Goal: Learn about a topic

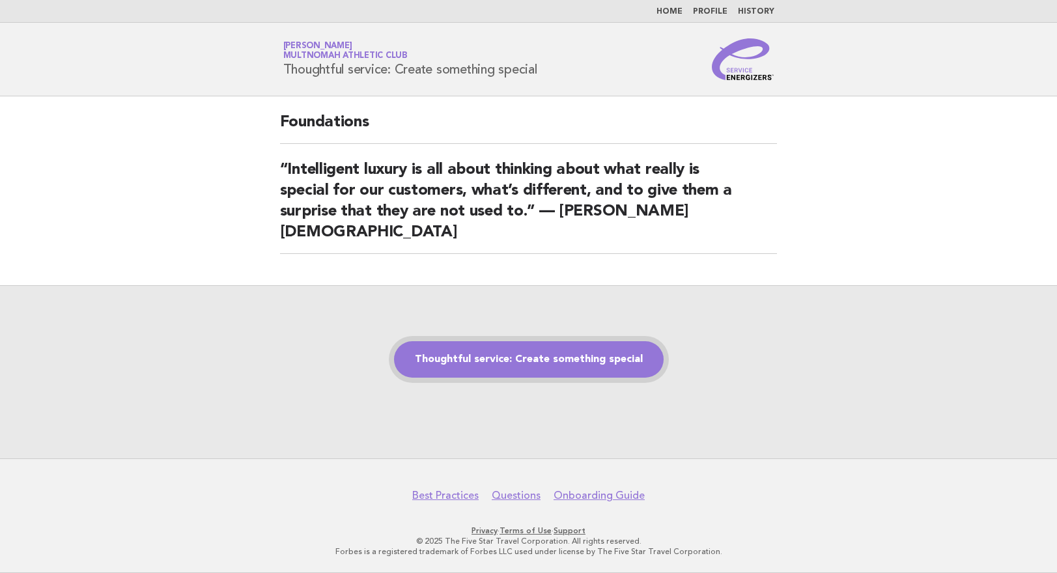
click at [504, 352] on link "Thoughtful service: Create something special" at bounding box center [529, 359] width 270 height 36
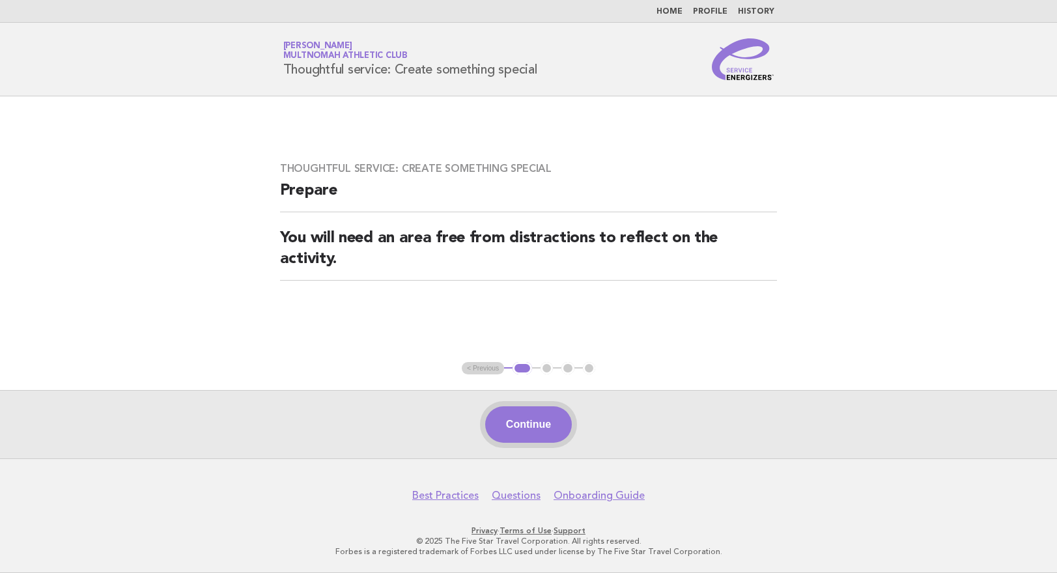
drag, startPoint x: 528, startPoint y: 410, endPoint x: 529, endPoint y: 418, distance: 8.5
click at [529, 410] on button "Continue" at bounding box center [528, 424] width 87 height 36
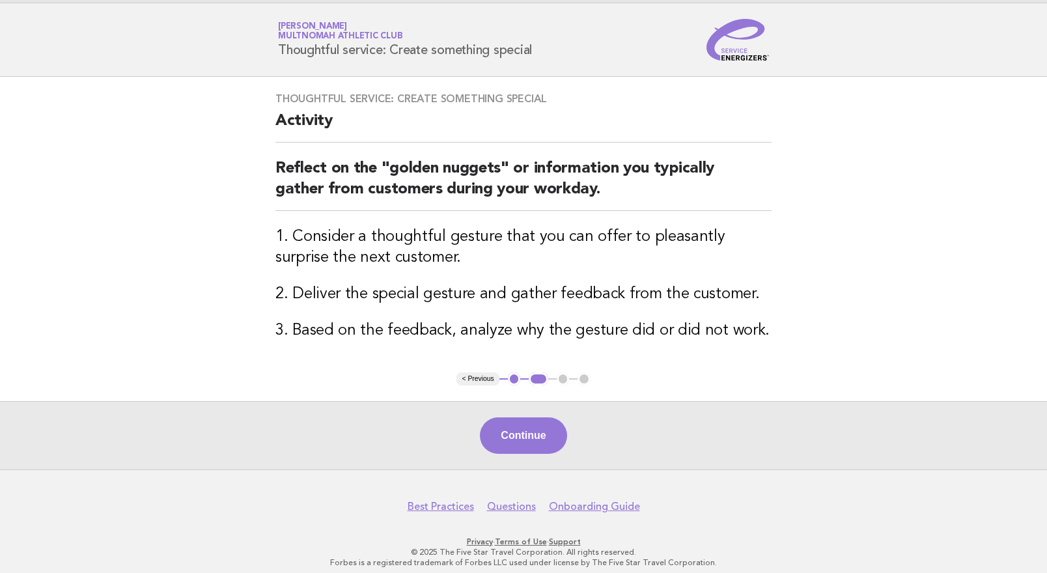
scroll to position [30, 0]
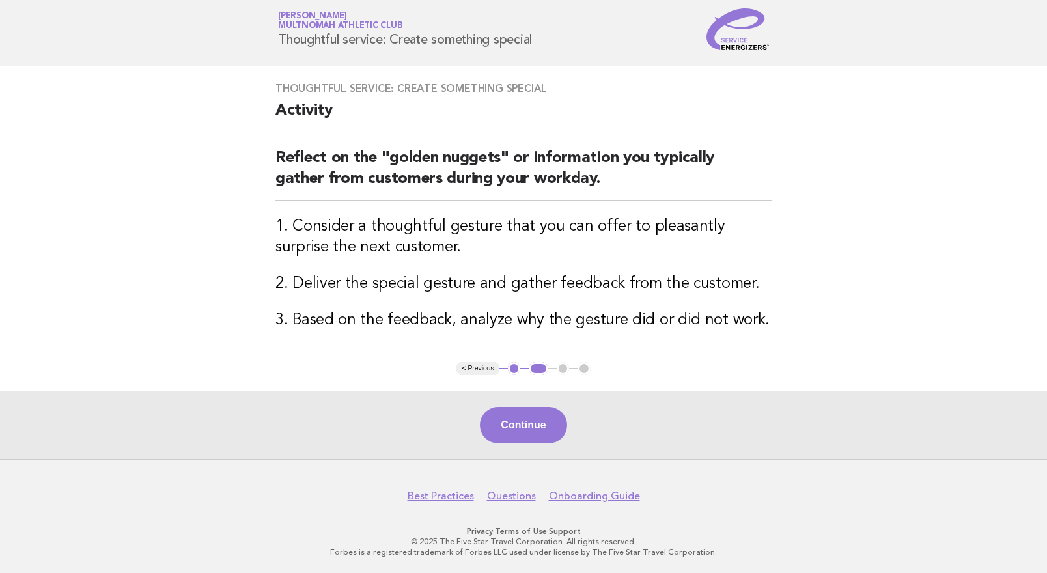
click at [546, 426] on button "Continue" at bounding box center [523, 425] width 87 height 36
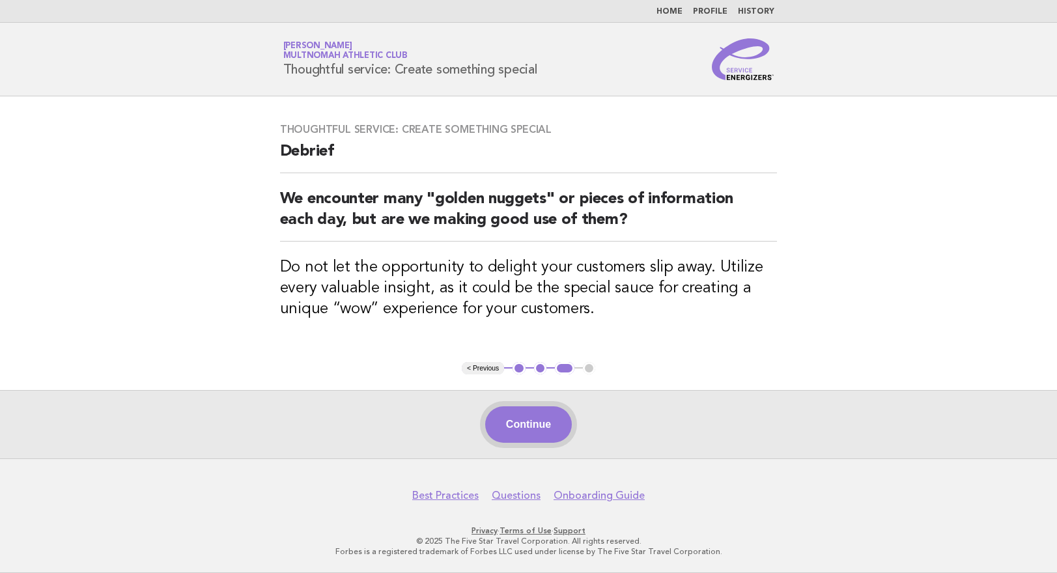
click at [532, 414] on button "Continue" at bounding box center [528, 424] width 87 height 36
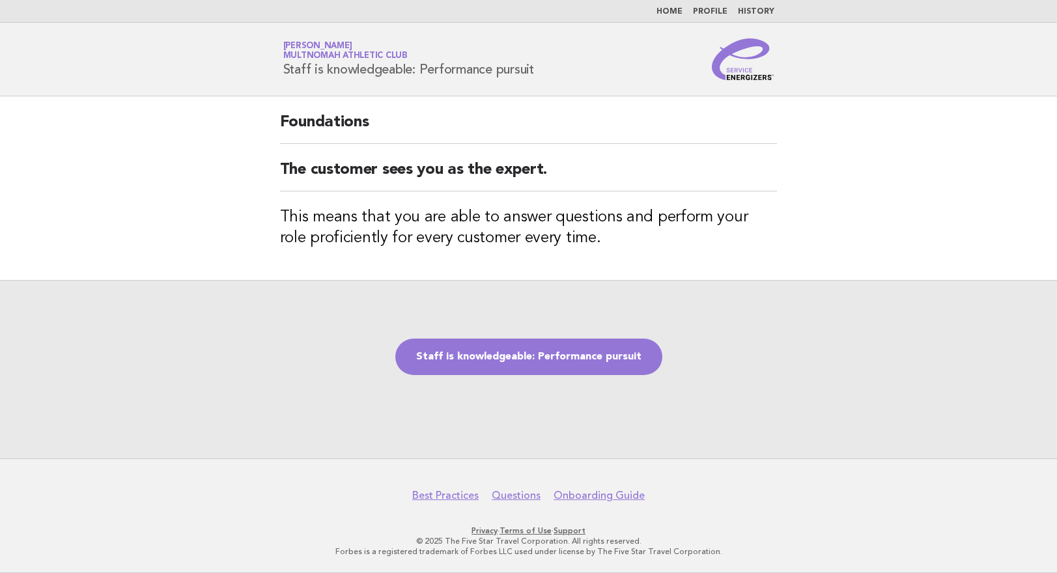
click at [997, 171] on main "Foundations The customer sees you as the expert. This means that you are able t…" at bounding box center [528, 277] width 1057 height 362
click at [492, 362] on link "Staff is knowledgeable: Performance pursuit" at bounding box center [528, 357] width 267 height 36
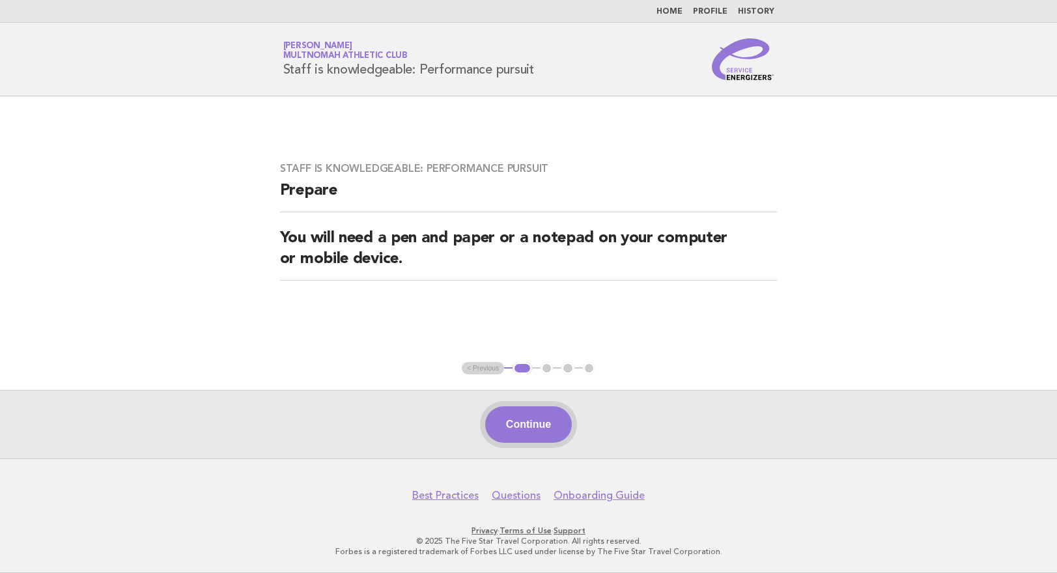
click at [517, 434] on button "Continue" at bounding box center [528, 424] width 87 height 36
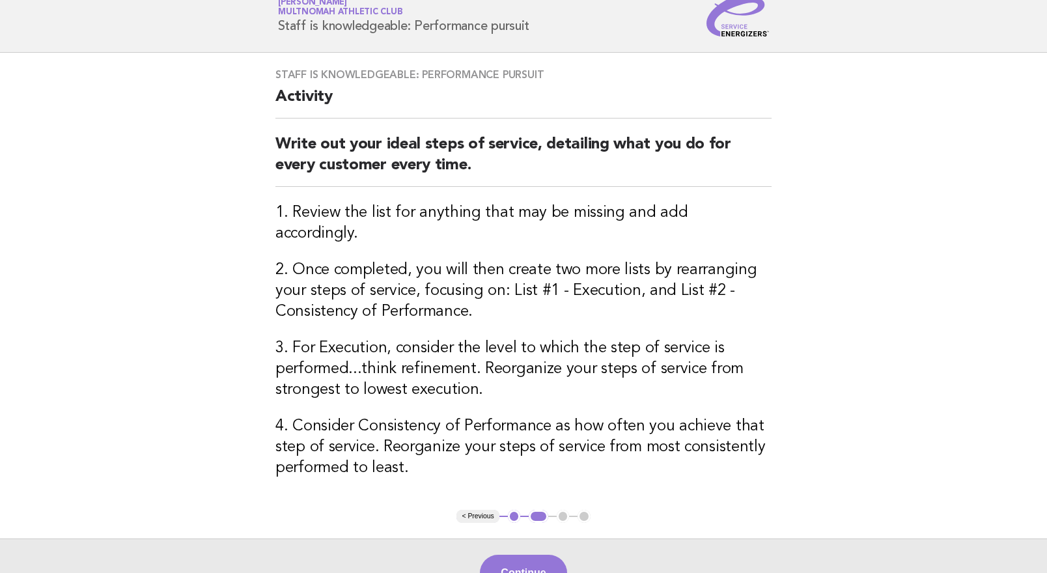
scroll to position [65, 0]
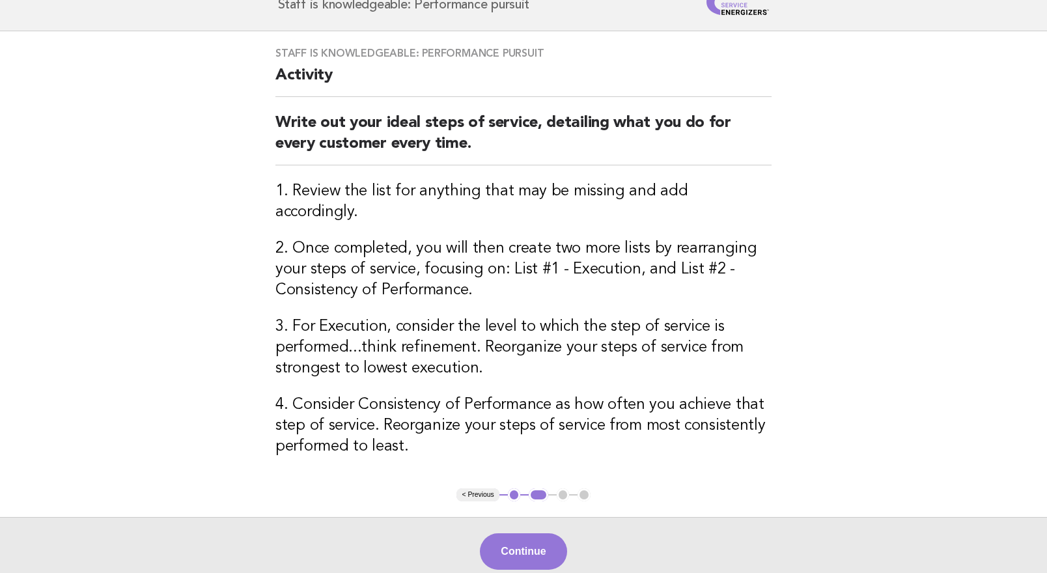
click at [550, 533] on button "Continue" at bounding box center [523, 551] width 87 height 36
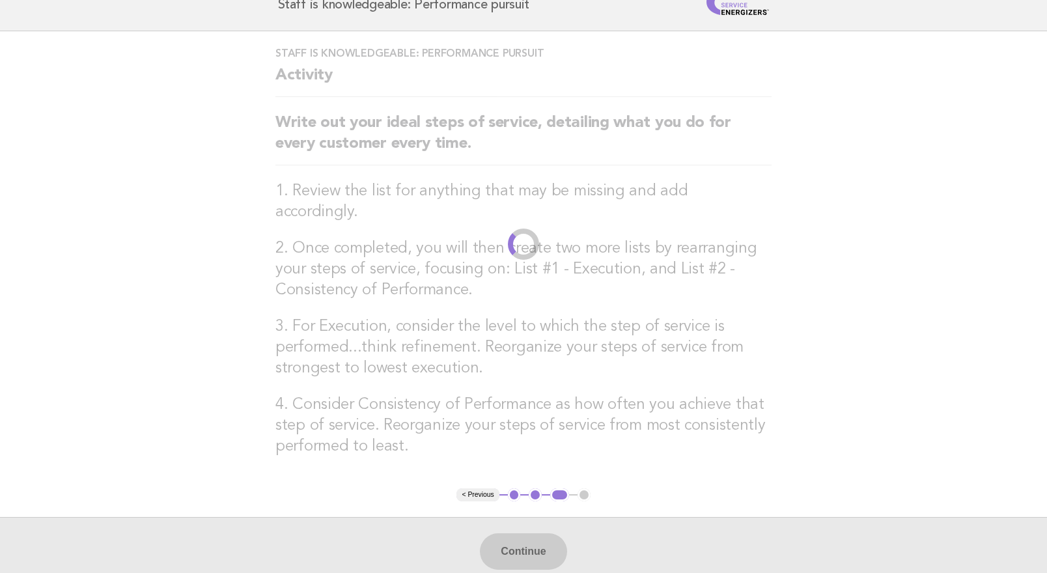
scroll to position [0, 0]
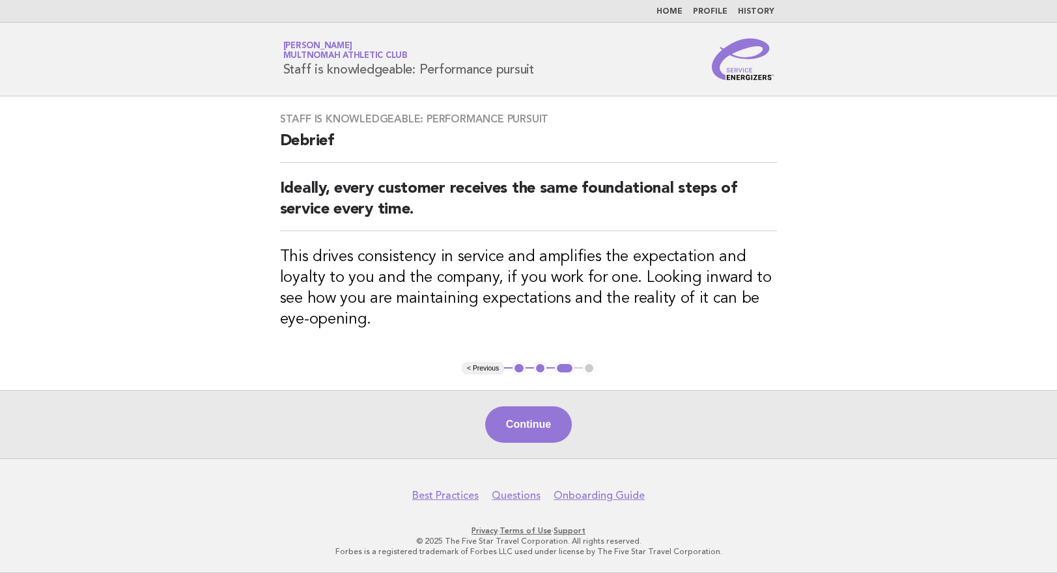
click at [523, 402] on div "Continue" at bounding box center [528, 424] width 1057 height 68
click at [524, 406] on div "Continue" at bounding box center [528, 424] width 1057 height 68
click at [532, 432] on button "Continue" at bounding box center [528, 424] width 87 height 36
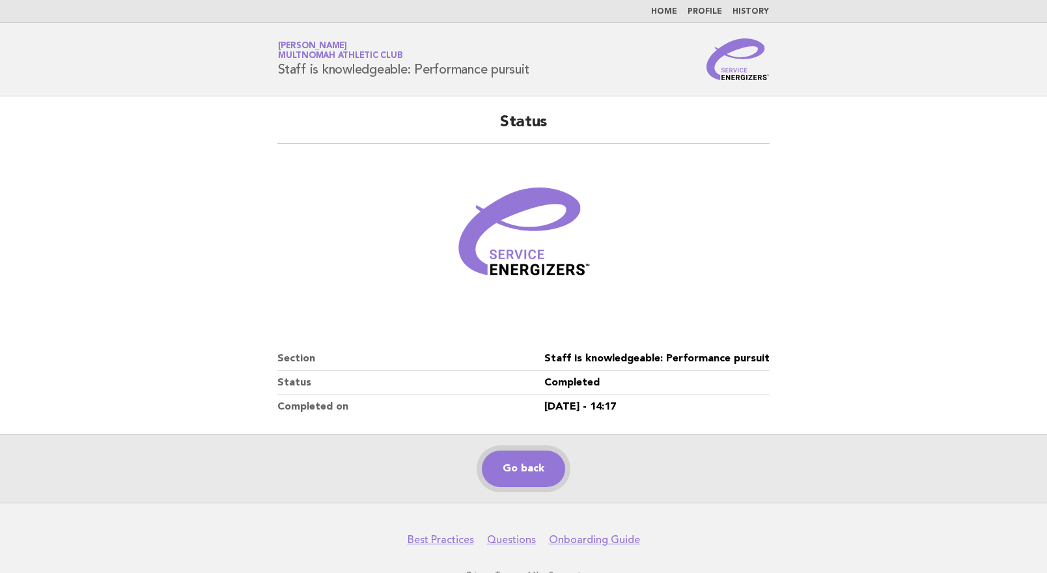
click at [541, 457] on link "Go back" at bounding box center [523, 469] width 83 height 36
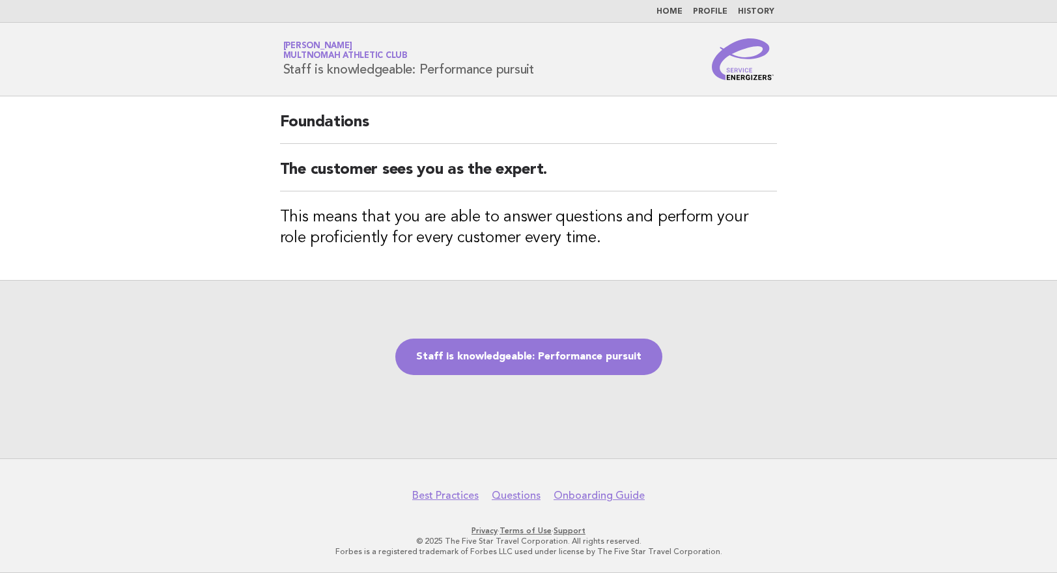
click at [951, 126] on main "Foundations The customer sees you as the expert. This means that you are able t…" at bounding box center [528, 277] width 1057 height 362
